Goal: Task Accomplishment & Management: Complete application form

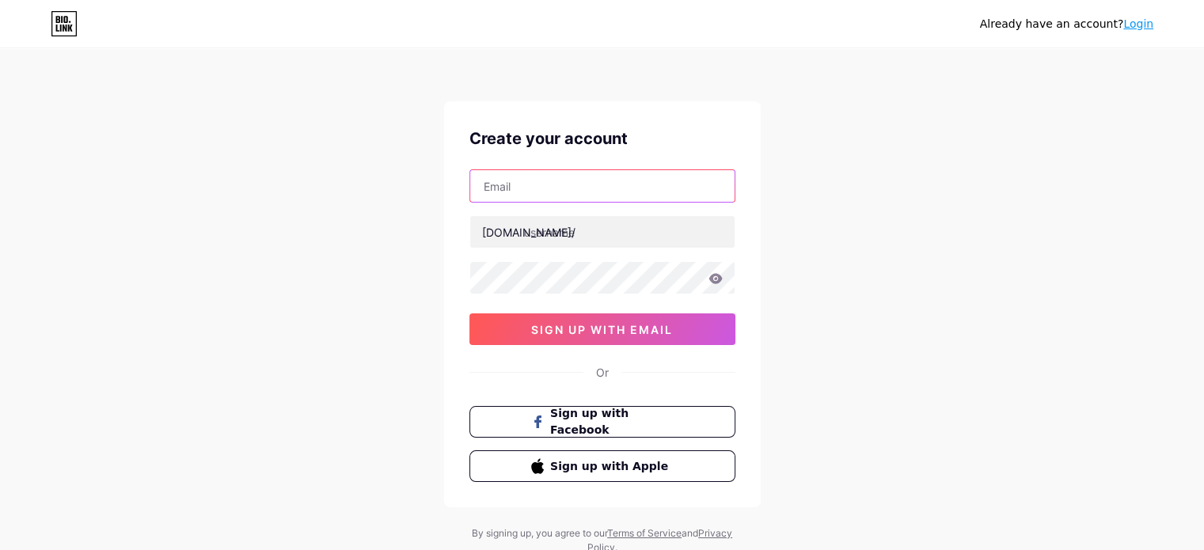
click at [582, 196] on input "text" at bounding box center [602, 186] width 264 height 32
type input "[EMAIL_ADDRESS][PERSON_NAME][DOMAIN_NAME]"
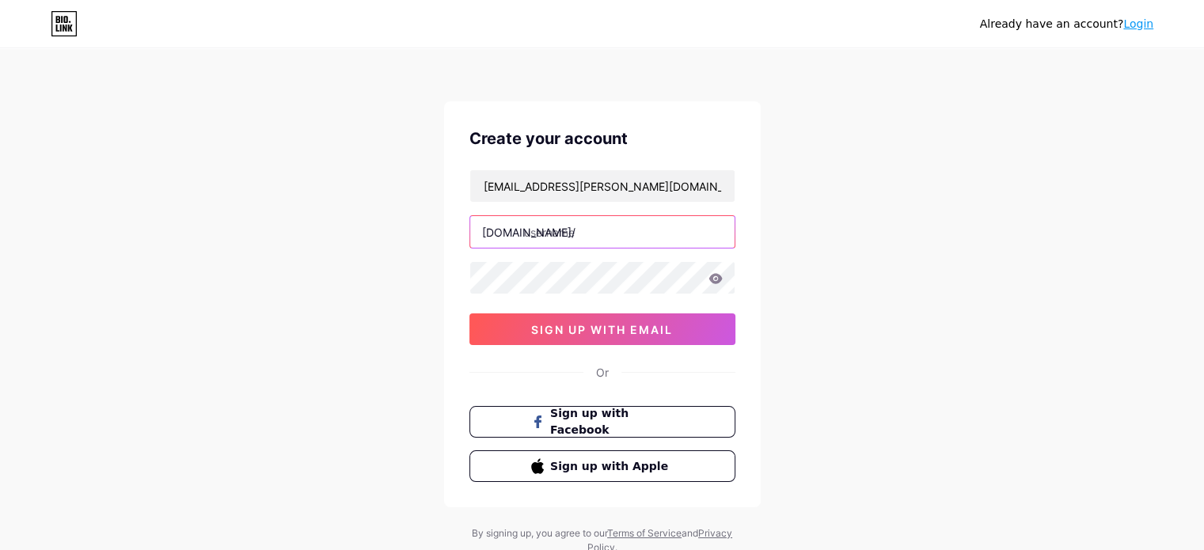
click at [571, 239] on input "text" at bounding box center [602, 232] width 264 height 32
type input "[PERSON_NAME]"
click at [714, 280] on icon at bounding box center [716, 278] width 14 height 11
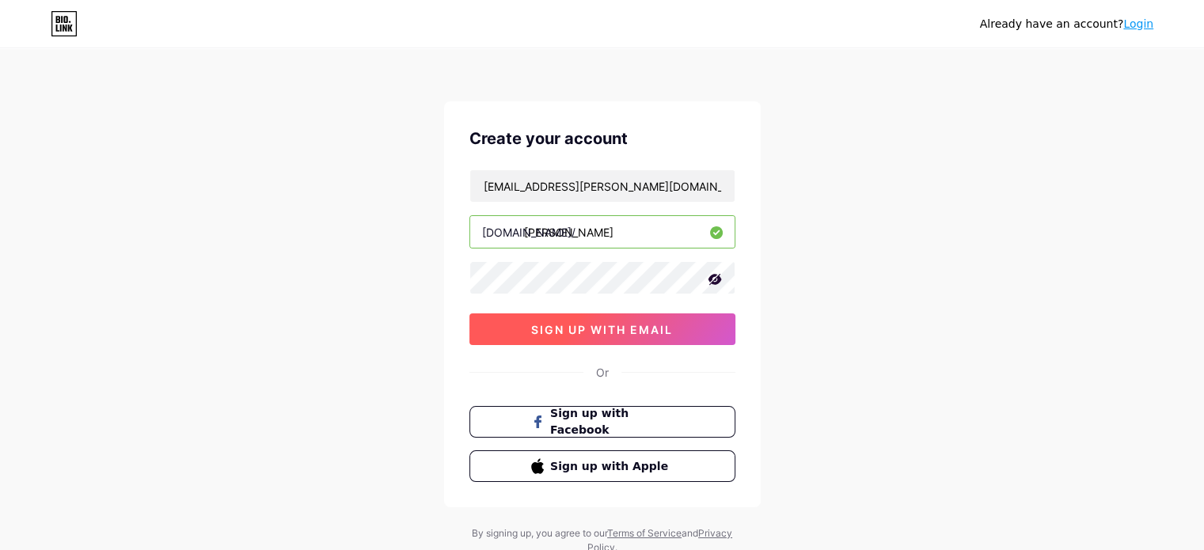
click at [637, 329] on span "sign up with email" at bounding box center [602, 329] width 142 height 13
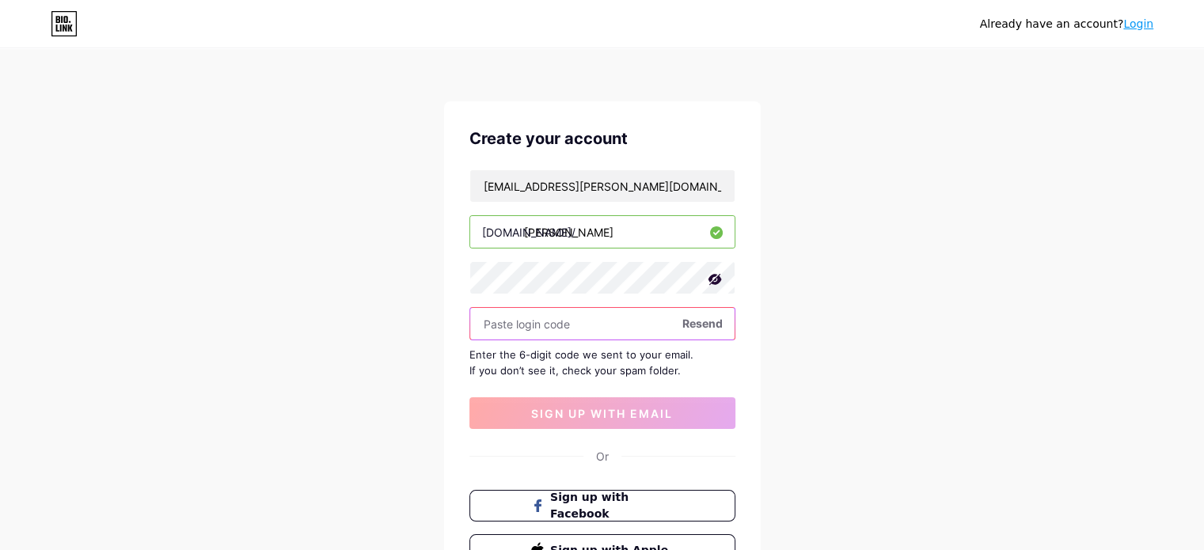
click at [611, 317] on input "text" at bounding box center [602, 324] width 264 height 32
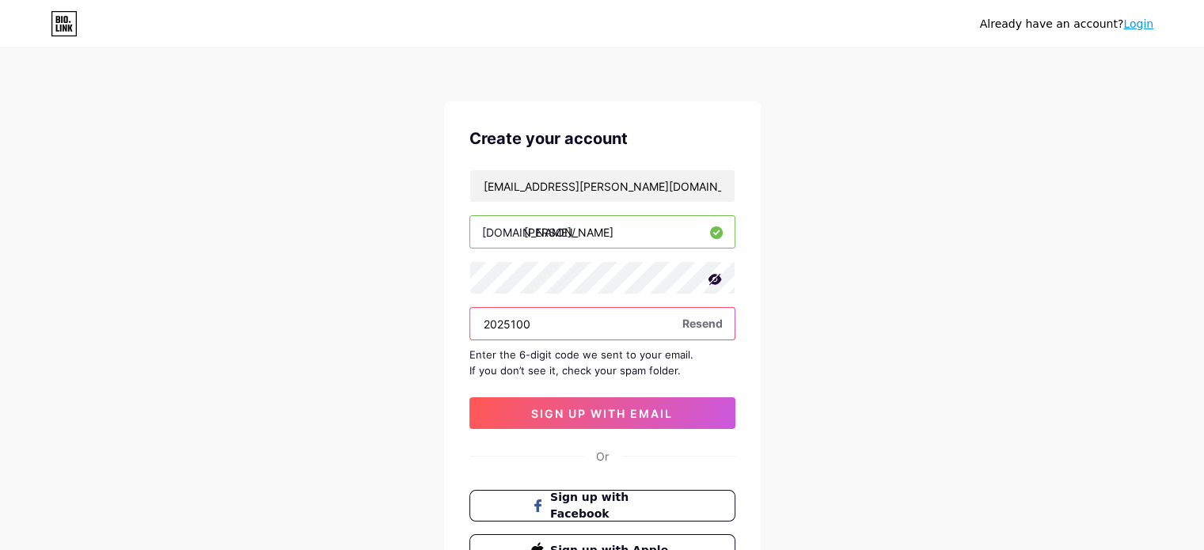
type input "2025100"
click at [470, 398] on button "sign up with email" at bounding box center [603, 414] width 266 height 32
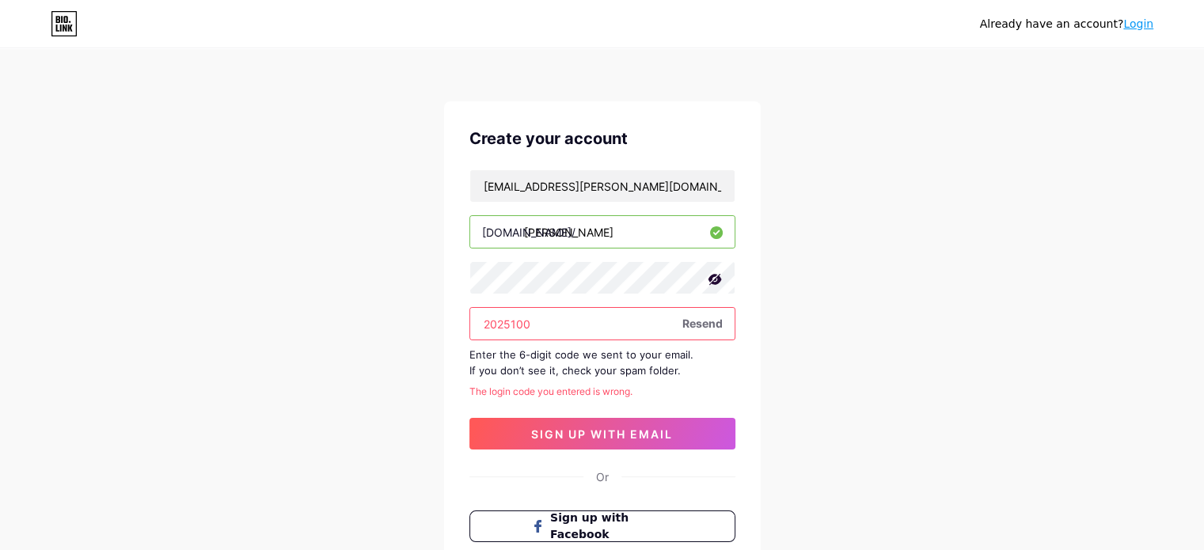
click at [658, 334] on input "2025100" at bounding box center [602, 324] width 264 height 32
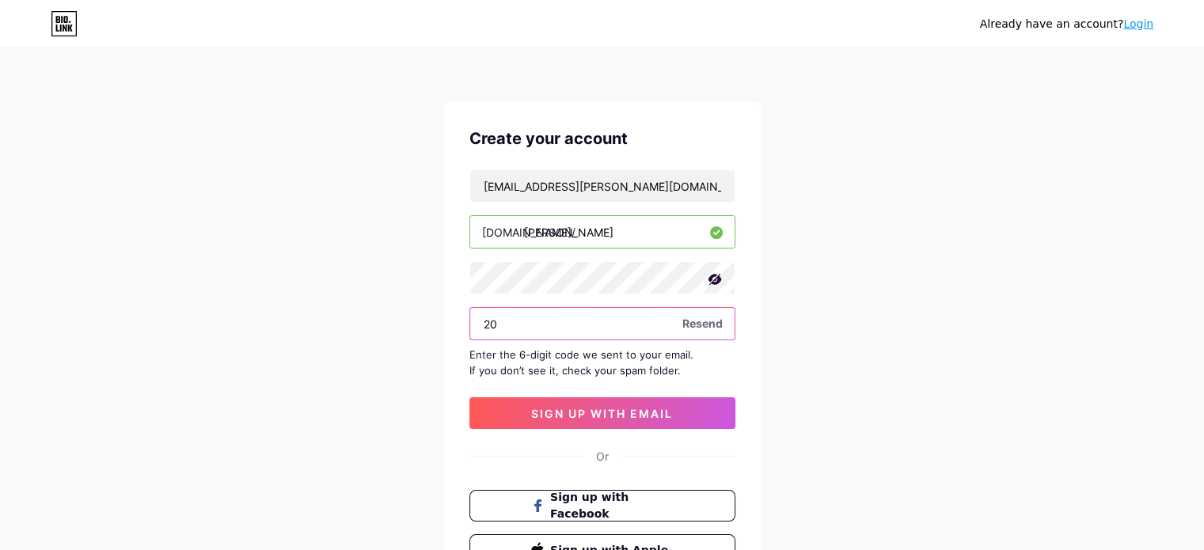
type input "2"
